Goal: Information Seeking & Learning: Find specific fact

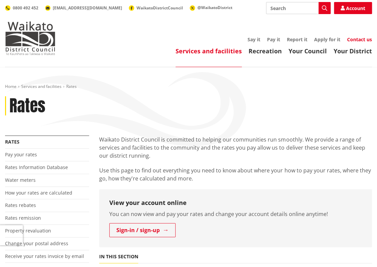
click at [364, 39] on link "Contact us" at bounding box center [359, 39] width 25 height 6
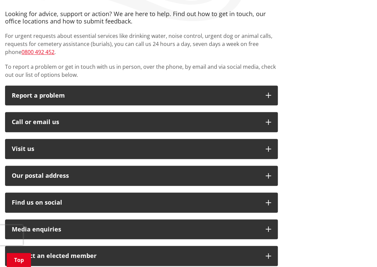
scroll to position [134, 0]
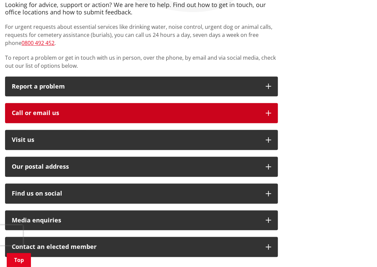
click at [267, 117] on button "Call or email us" at bounding box center [141, 113] width 272 height 20
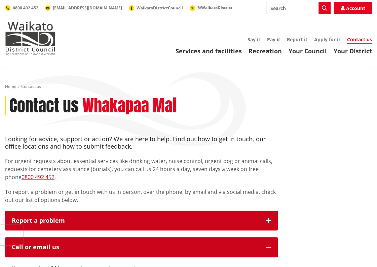
scroll to position [0, 0]
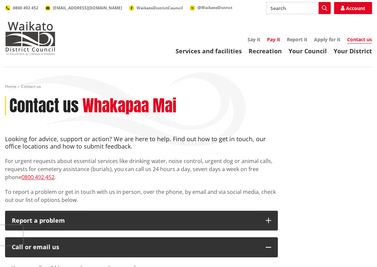
click at [270, 41] on link "Pay it" at bounding box center [273, 39] width 13 height 6
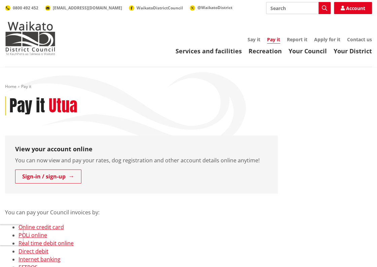
click at [290, 9] on input "Search" at bounding box center [298, 8] width 64 height 12
type input "rates"
click at [321, 10] on button "Search" at bounding box center [324, 8] width 12 height 12
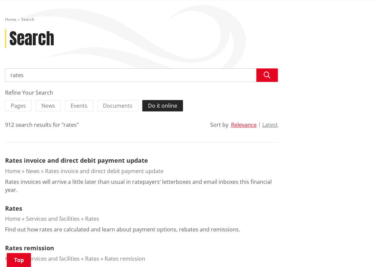
scroll to position [101, 0]
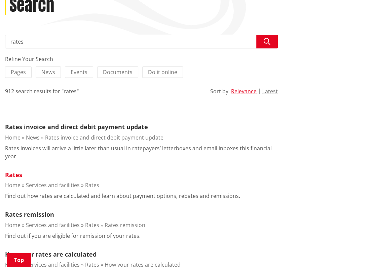
click at [18, 174] on link "Rates" at bounding box center [13, 175] width 17 height 8
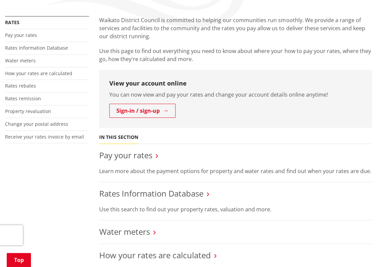
scroll to position [134, 0]
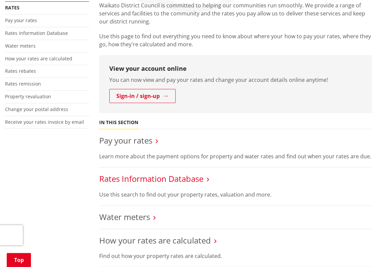
click at [191, 178] on link "Rates Information Database" at bounding box center [151, 178] width 104 height 11
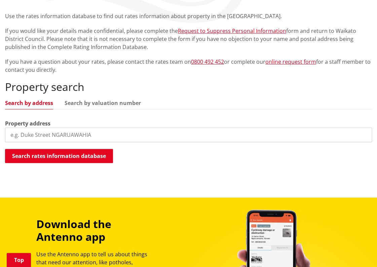
scroll to position [134, 0]
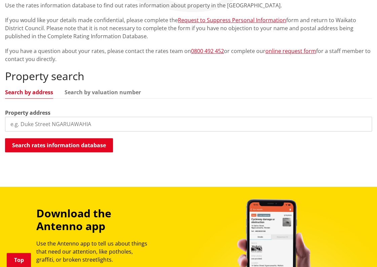
click at [103, 124] on input "search" at bounding box center [188, 124] width 366 height 15
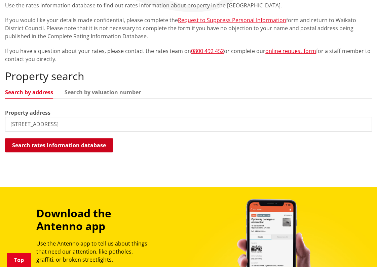
type input "31E Helenvale Crescent"
click at [75, 143] on button "Search rates information database" at bounding box center [59, 145] width 108 height 14
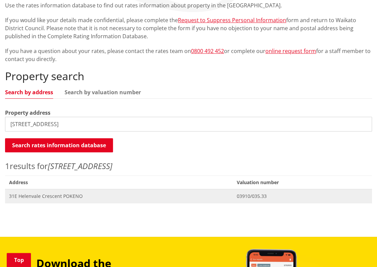
click at [73, 194] on span "31E Helenvale Crescent POKENO" at bounding box center [118, 196] width 219 height 7
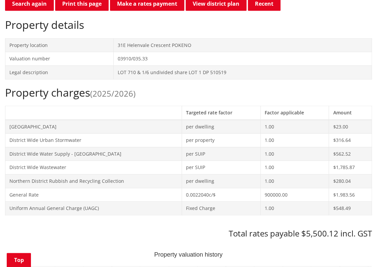
scroll to position [168, 0]
